Goal: Find contact information: Find contact information

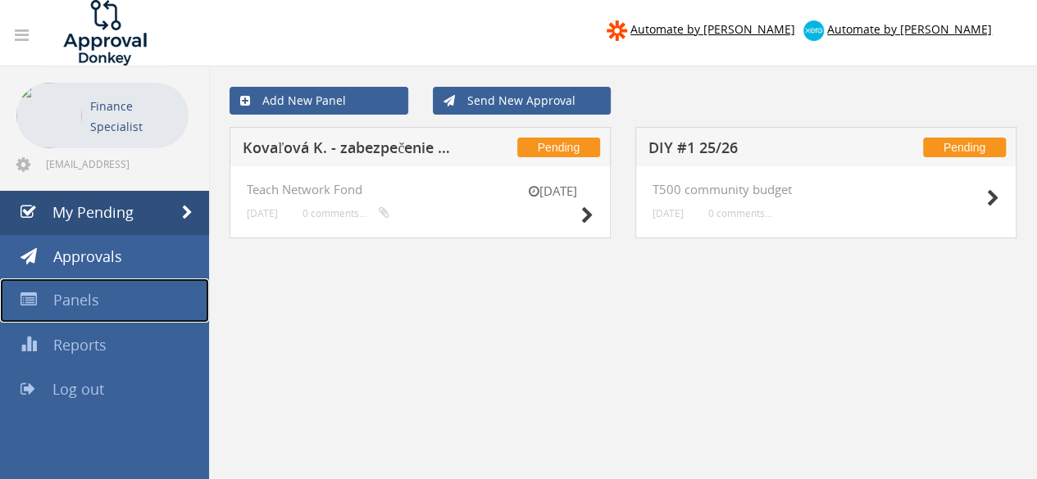
click at [62, 312] on link "Panels" at bounding box center [104, 301] width 209 height 44
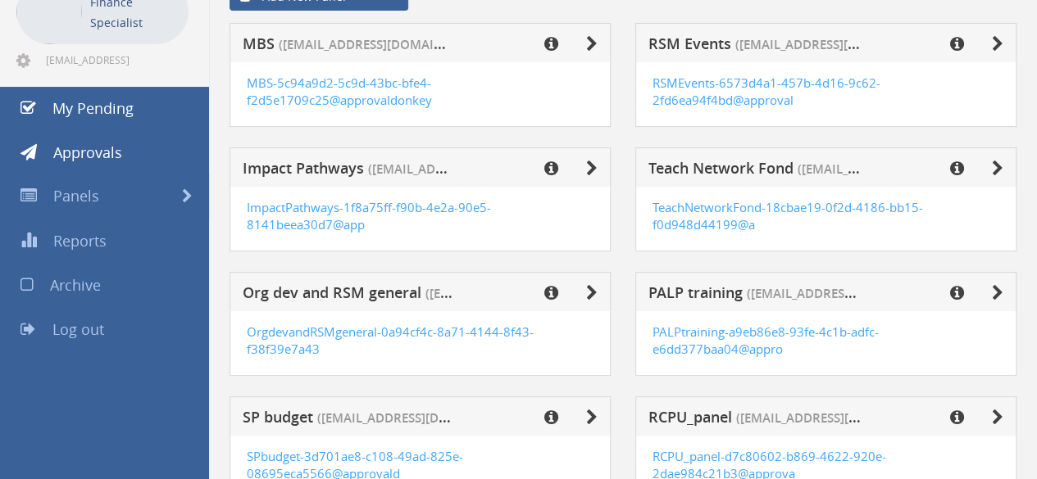
scroll to position [107, 0]
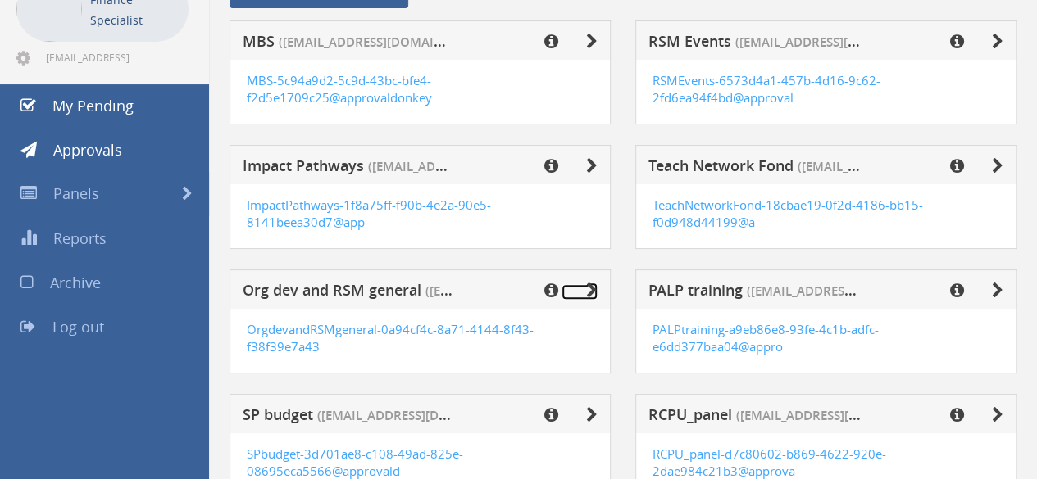
click at [592, 292] on icon at bounding box center [591, 291] width 11 height 16
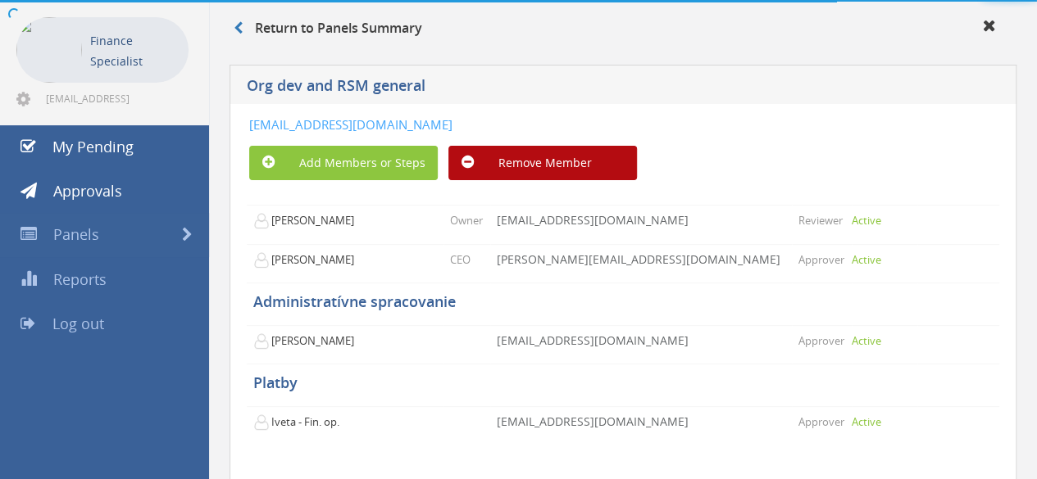
scroll to position [107, 0]
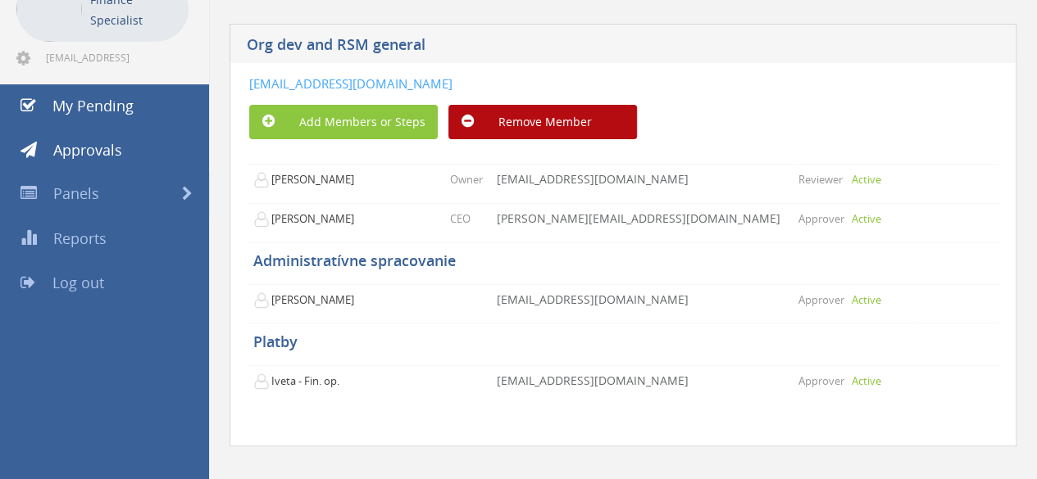
drag, startPoint x: 757, startPoint y: 80, endPoint x: 234, endPoint y: 86, distance: 523.8
click at [234, 86] on div "[EMAIL_ADDRESS][DOMAIN_NAME] Add Members or Steps Remove Member [PERSON_NAME] O…" at bounding box center [622, 255] width 787 height 384
copy link "[EMAIL_ADDRESS][DOMAIN_NAME]"
